Goal: Find specific page/section: Find specific page/section

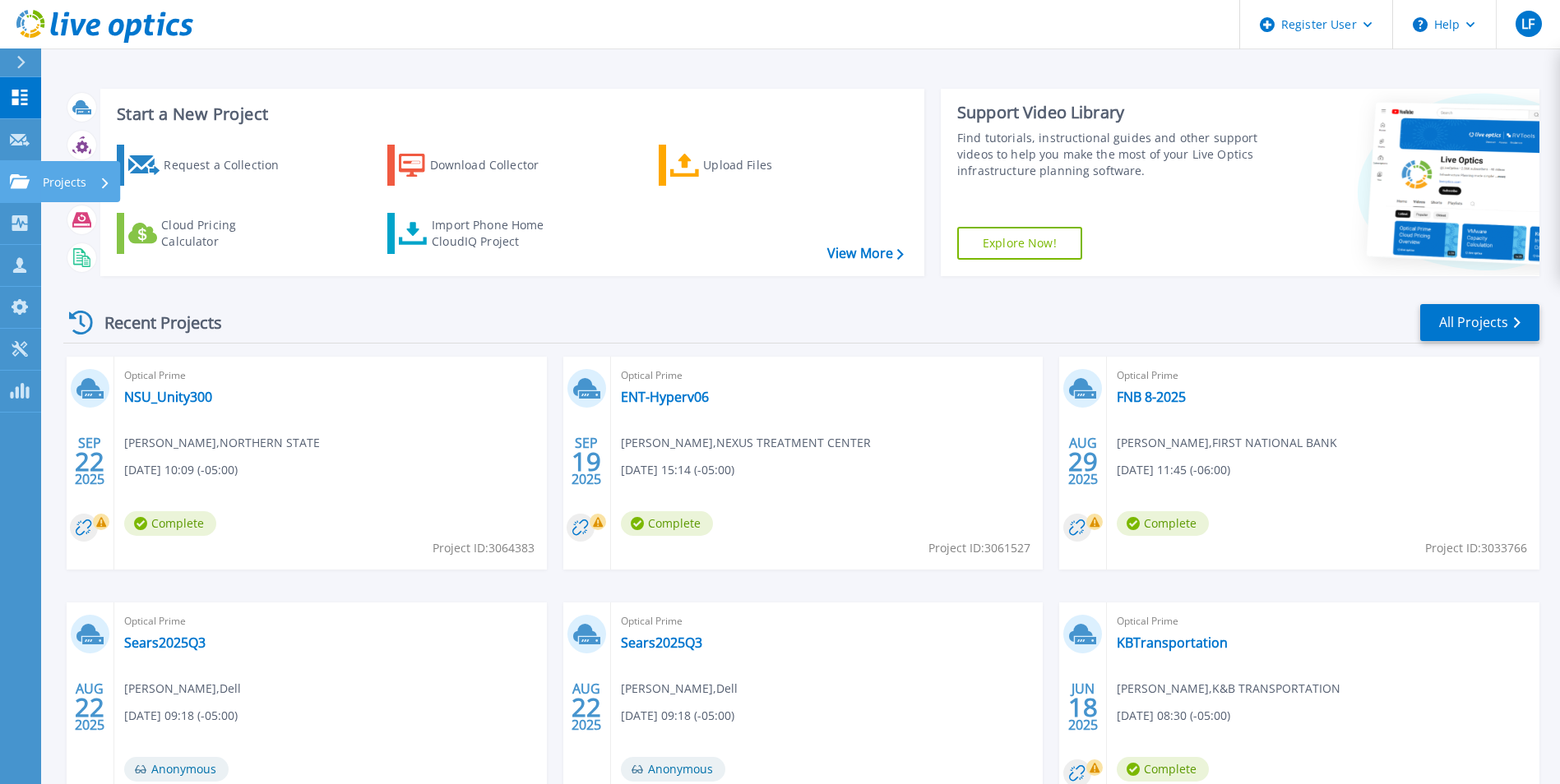
click at [23, 184] on icon at bounding box center [19, 181] width 20 height 14
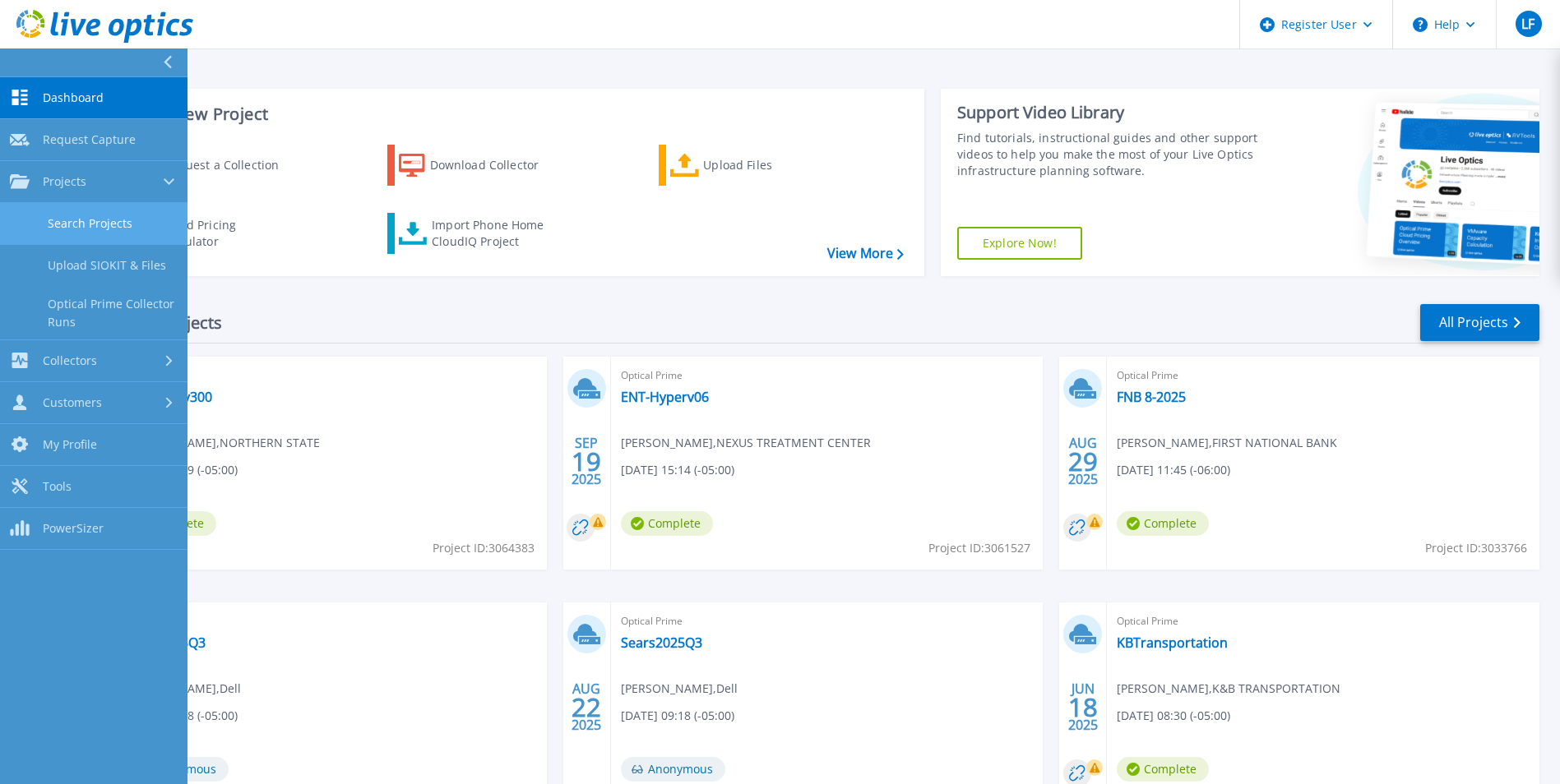
click at [90, 216] on link "Search Projects" at bounding box center [93, 224] width 188 height 42
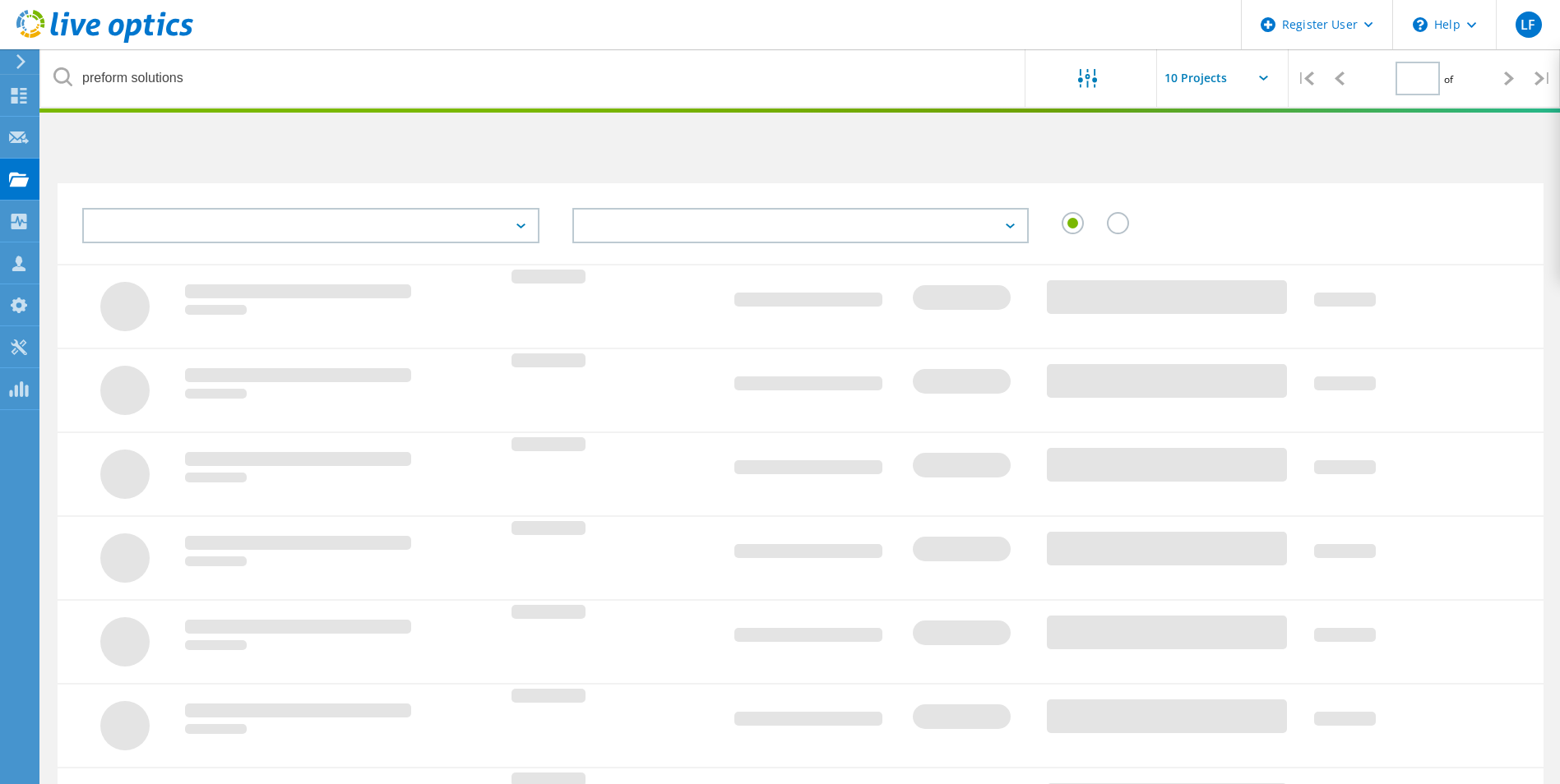
type input "1"
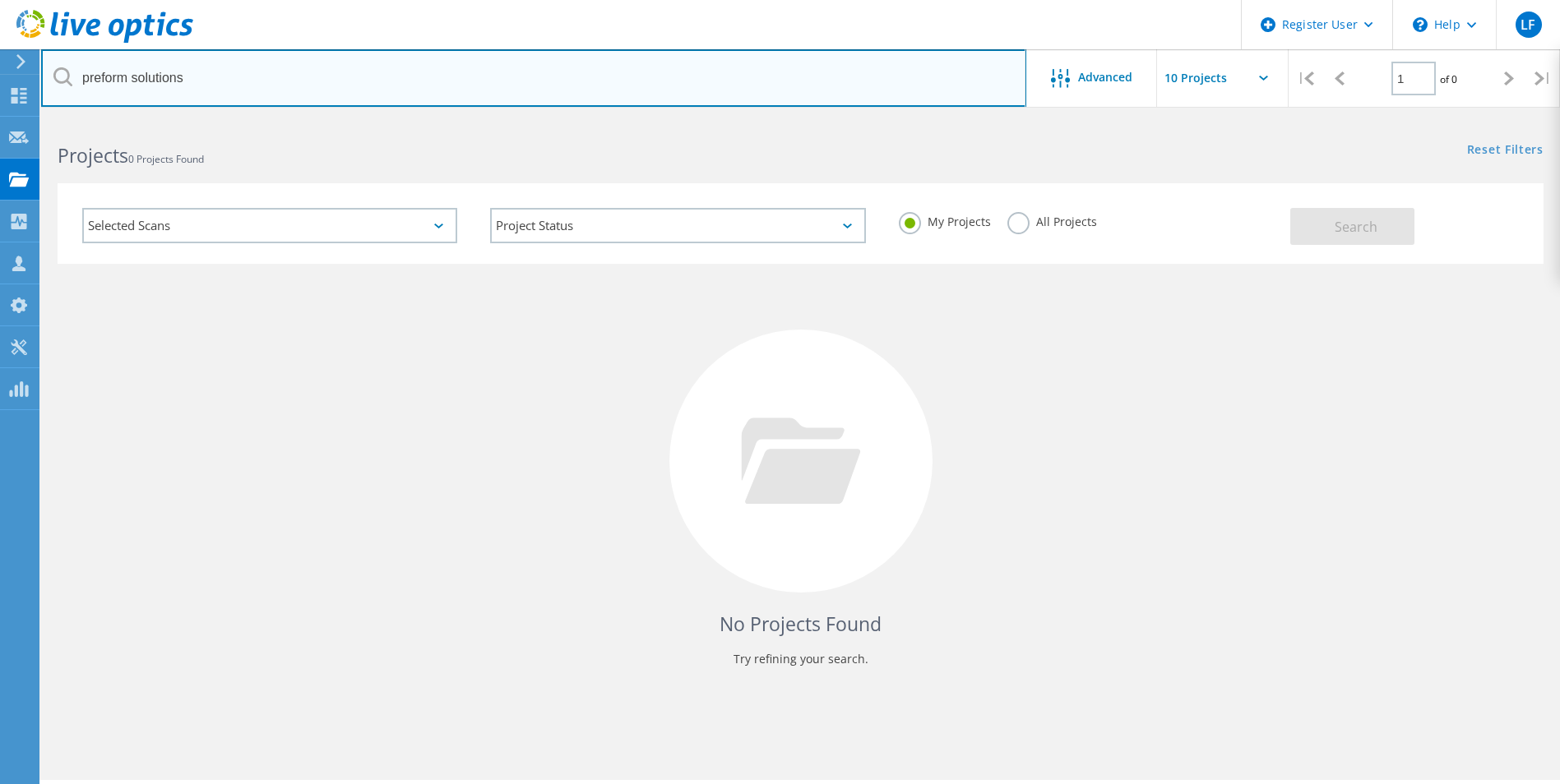
click at [253, 79] on input "preform solutions" at bounding box center [533, 78] width 985 height 58
type input "preform solution"
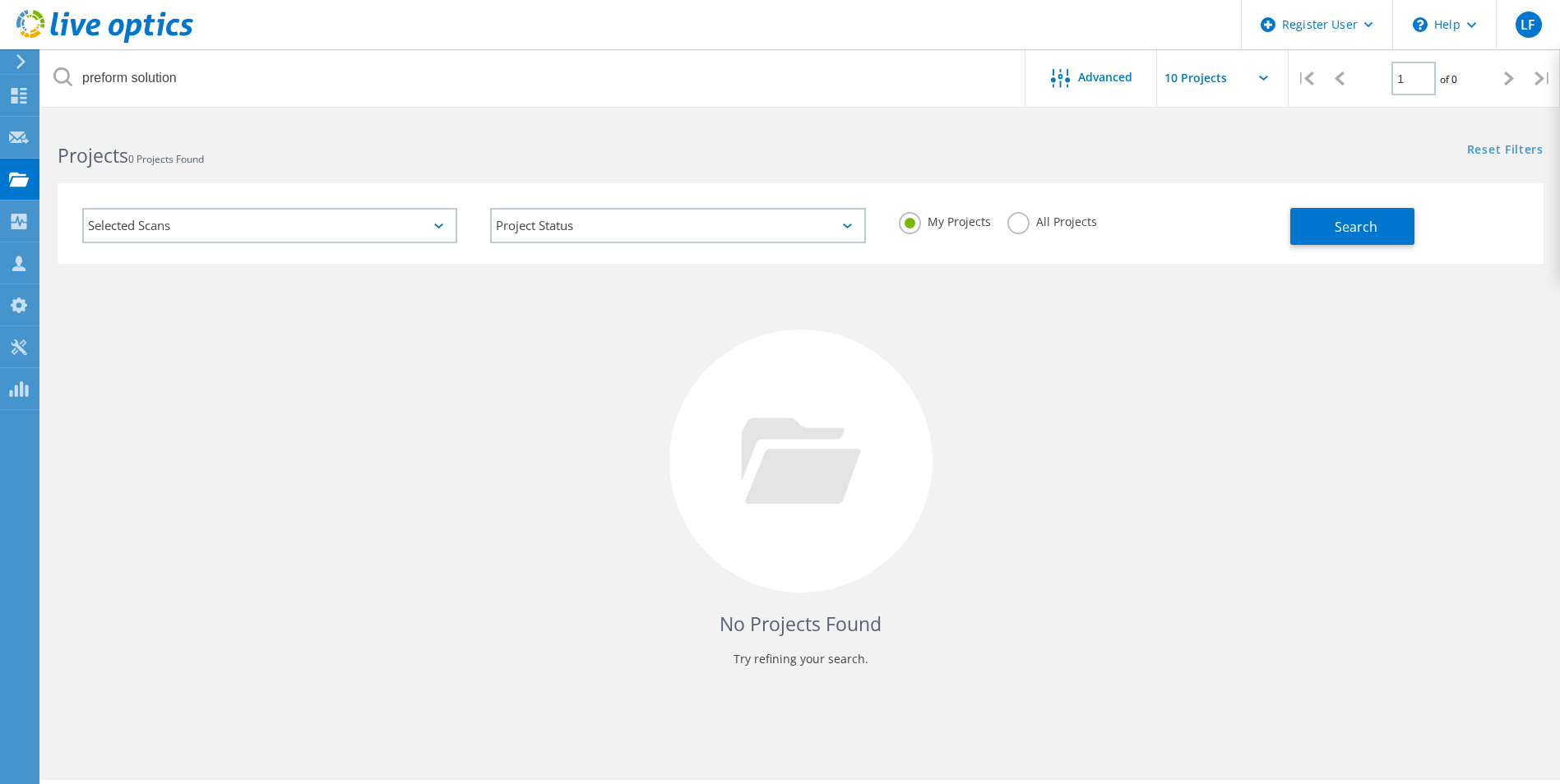
click at [1016, 228] on label "All Projects" at bounding box center [1052, 220] width 90 height 16
click at [0, 0] on input "All Projects" at bounding box center [0, 0] width 0 height 0
click at [1379, 244] on button "Search" at bounding box center [1352, 226] width 124 height 37
